Goal: Task Accomplishment & Management: Use online tool/utility

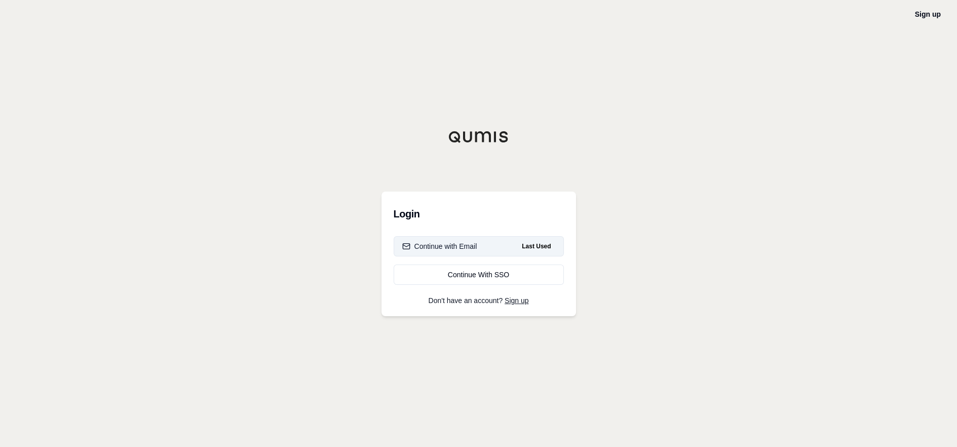
click at [467, 246] on div "Continue with Email" at bounding box center [439, 246] width 75 height 10
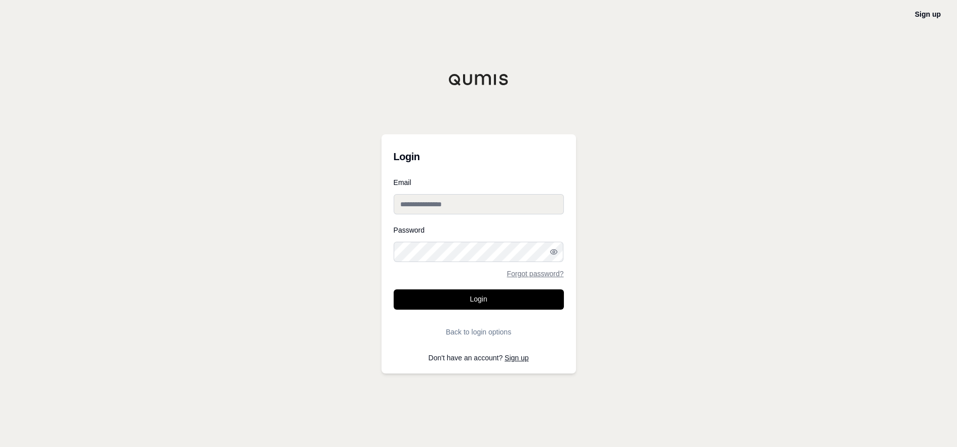
drag, startPoint x: 434, startPoint y: 210, endPoint x: 440, endPoint y: 210, distance: 6.1
click at [434, 210] on input "Email" at bounding box center [479, 204] width 170 height 20
type input "**********"
click at [394, 289] on button "Login" at bounding box center [479, 299] width 170 height 20
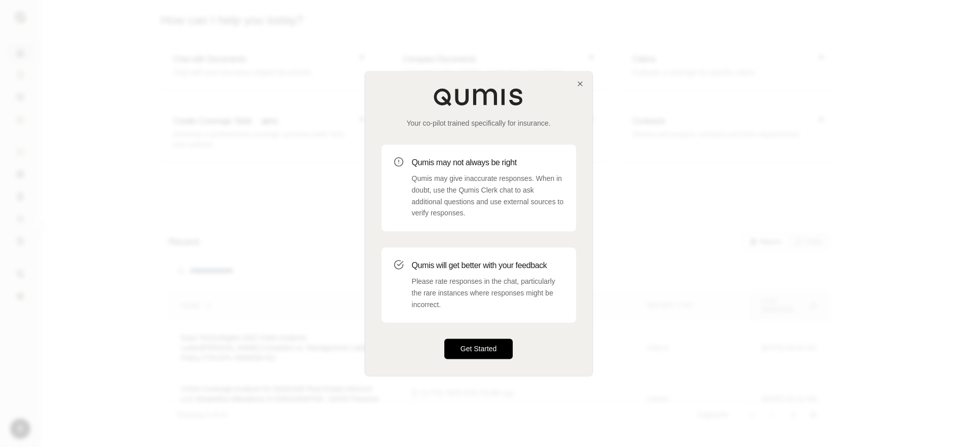
click at [481, 348] on button "Get Started" at bounding box center [478, 349] width 69 height 20
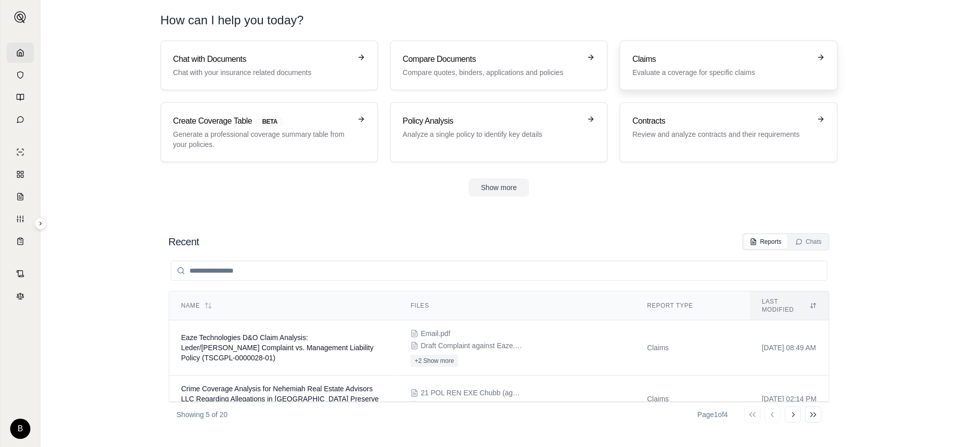
click at [650, 57] on h3 "Claims" at bounding box center [721, 59] width 178 height 12
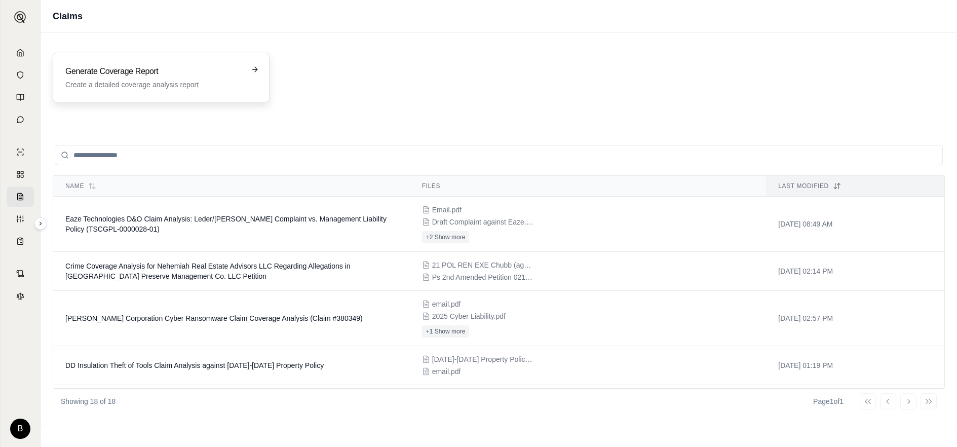
click at [90, 71] on h3 "Generate Coverage Report" at bounding box center [153, 71] width 177 height 12
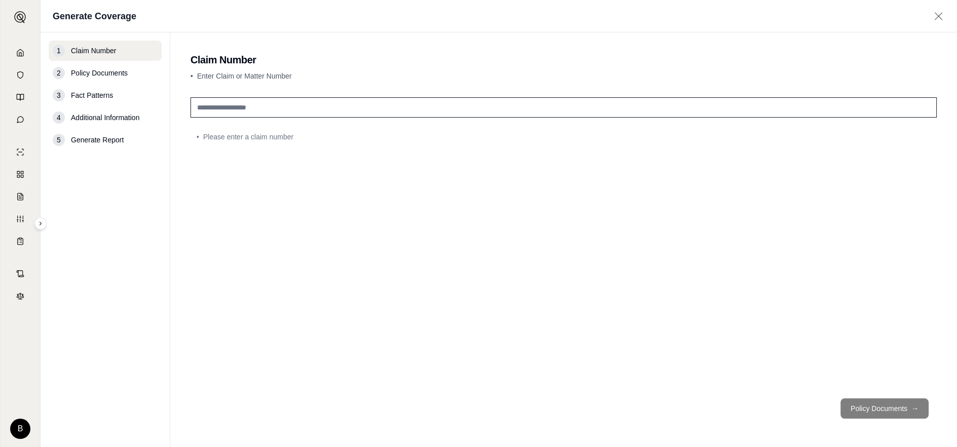
click at [229, 108] on input "text" at bounding box center [564, 107] width 746 height 20
type input "**********"
click at [880, 405] on button "Policy Documents →" at bounding box center [885, 408] width 88 height 20
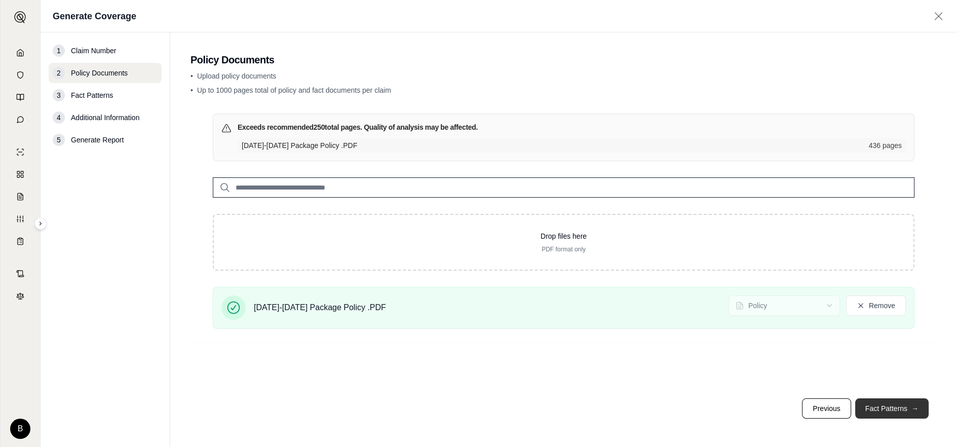
click at [874, 409] on button "Fact Patterns →" at bounding box center [891, 408] width 73 height 20
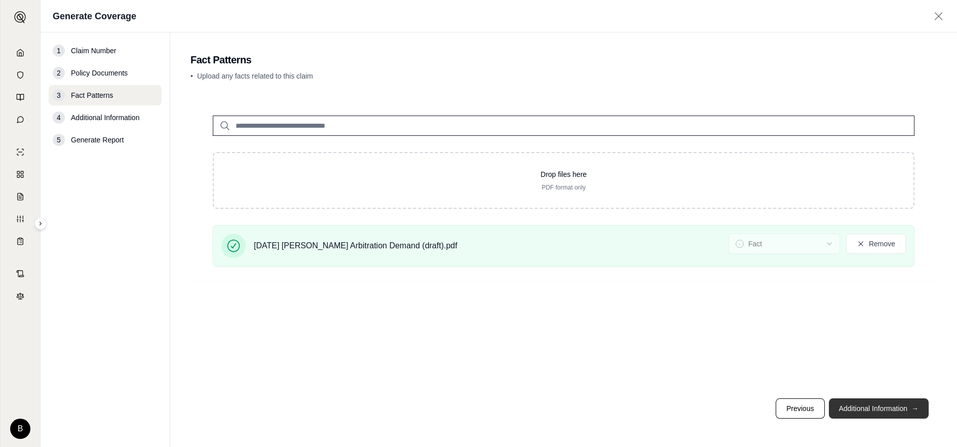
click at [854, 409] on button "Additional Information →" at bounding box center [879, 408] width 100 height 20
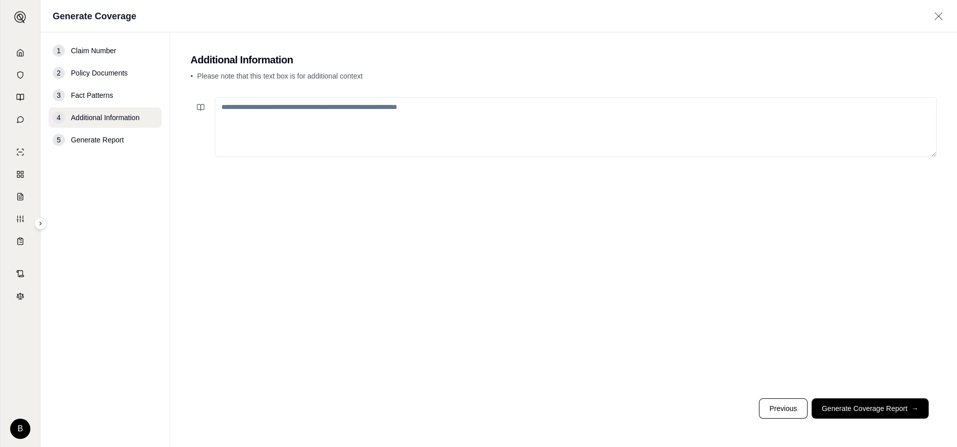
click at [227, 112] on textarea at bounding box center [576, 127] width 722 height 60
click at [842, 404] on button "Generate Coverage Report →" at bounding box center [870, 408] width 117 height 20
